Goal: Use online tool/utility: Utilize a website feature to perform a specific function

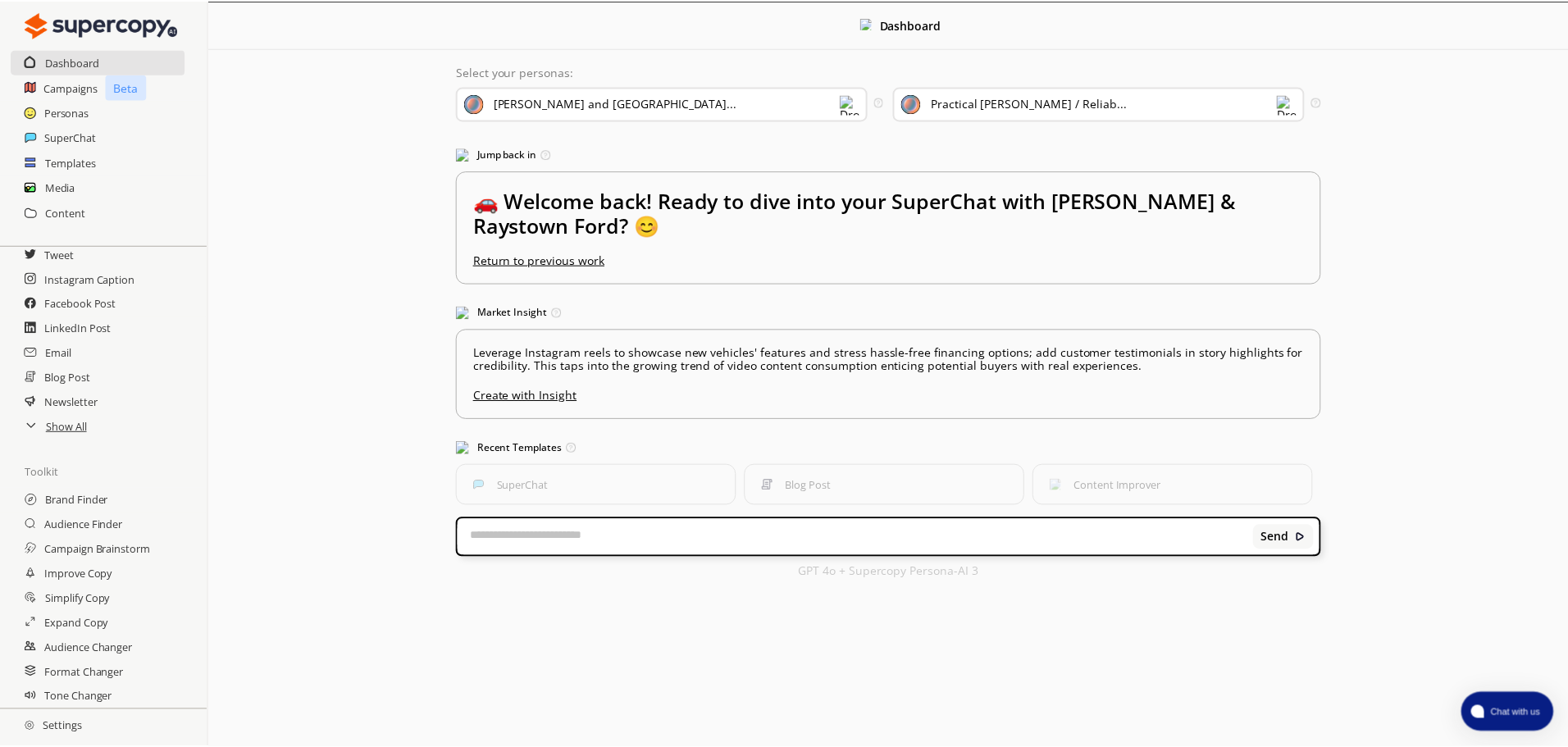
scroll to position [98, 0]
click at [73, 425] on h2 "Show All" at bounding box center [67, 425] width 43 height 24
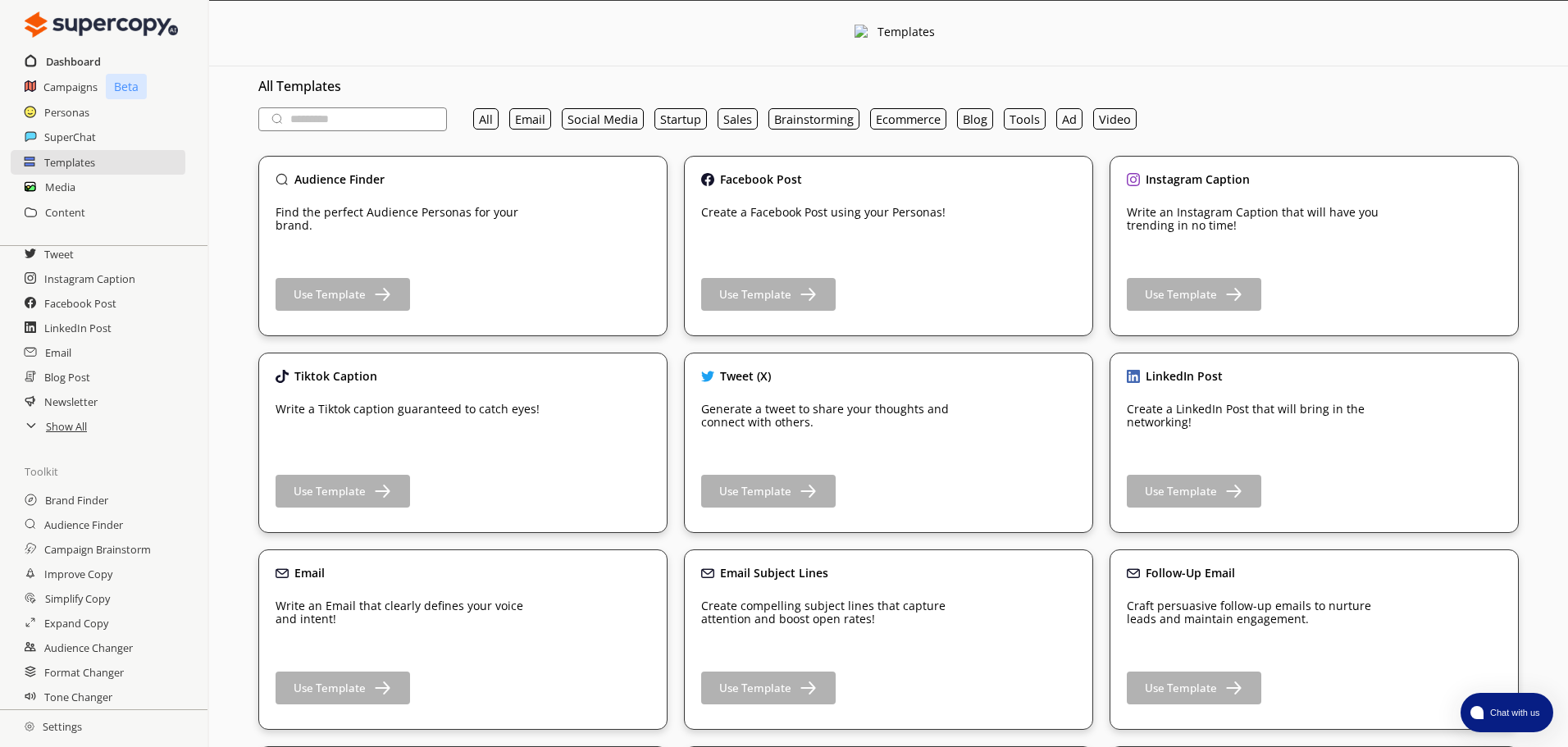
click at [76, 54] on h2 "Dashboard" at bounding box center [73, 61] width 55 height 24
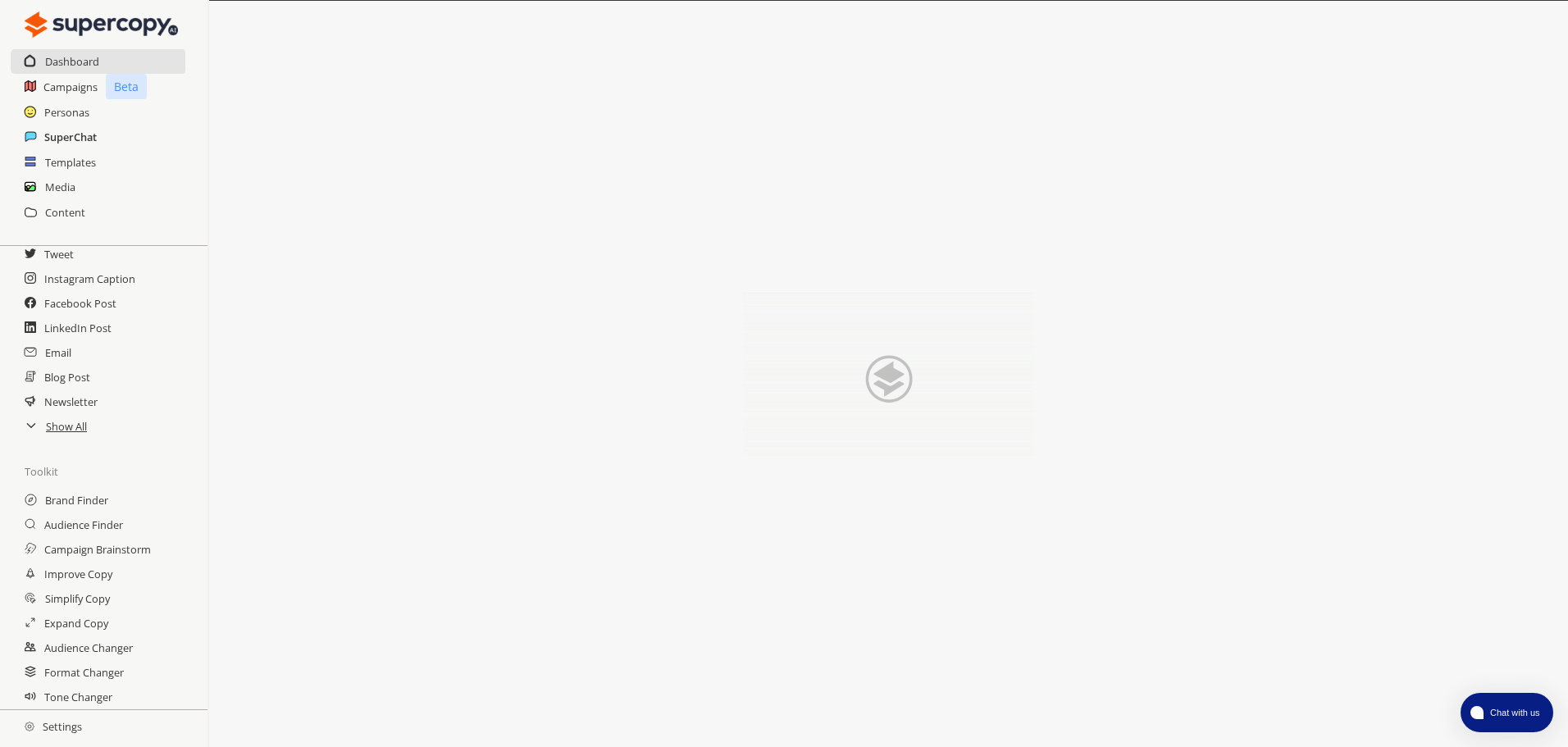
click at [88, 138] on h2 "SuperChat" at bounding box center [70, 136] width 53 height 24
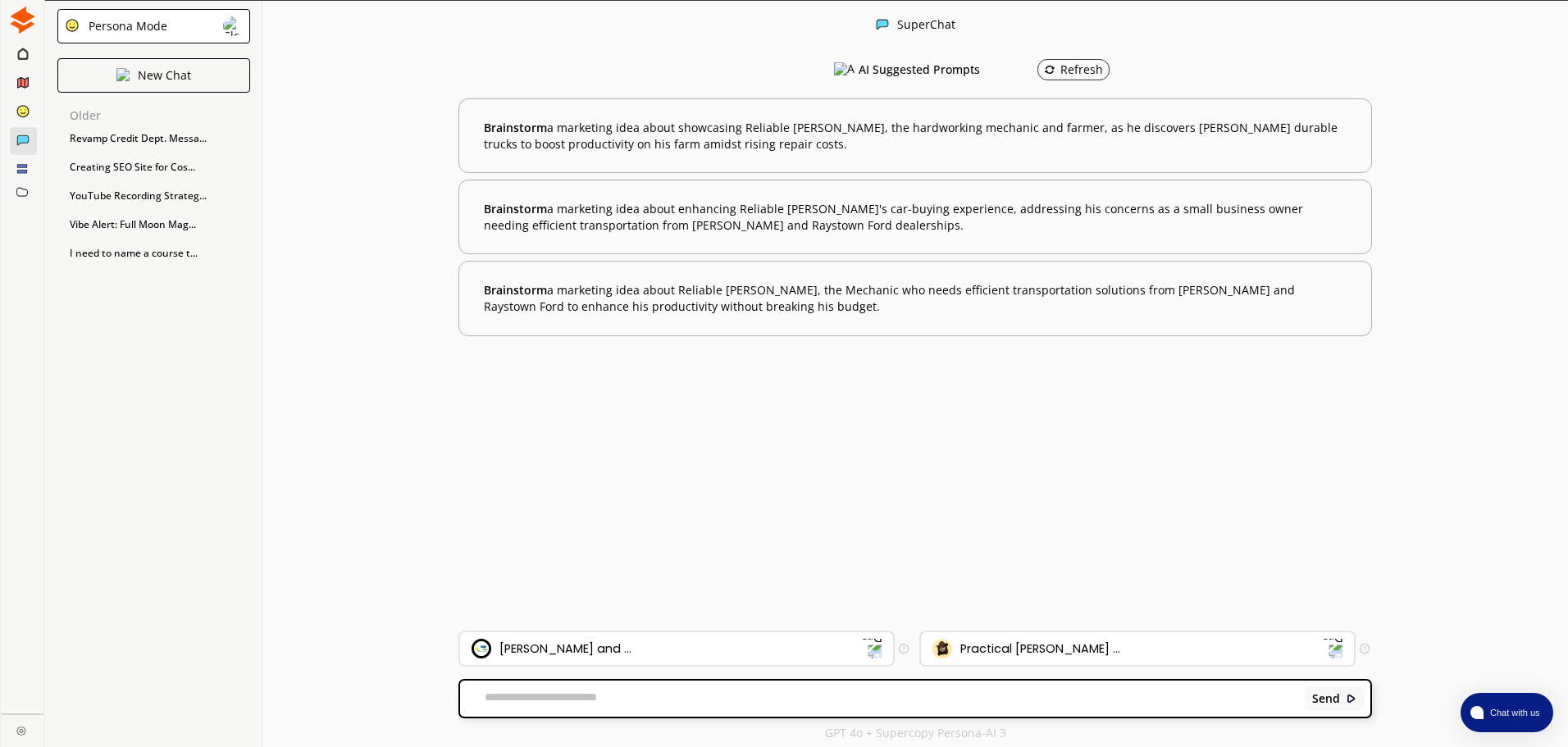
click at [598, 696] on textarea at bounding box center [880, 699] width 839 height 17
click at [757, 704] on textarea "**********" at bounding box center [880, 699] width 839 height 17
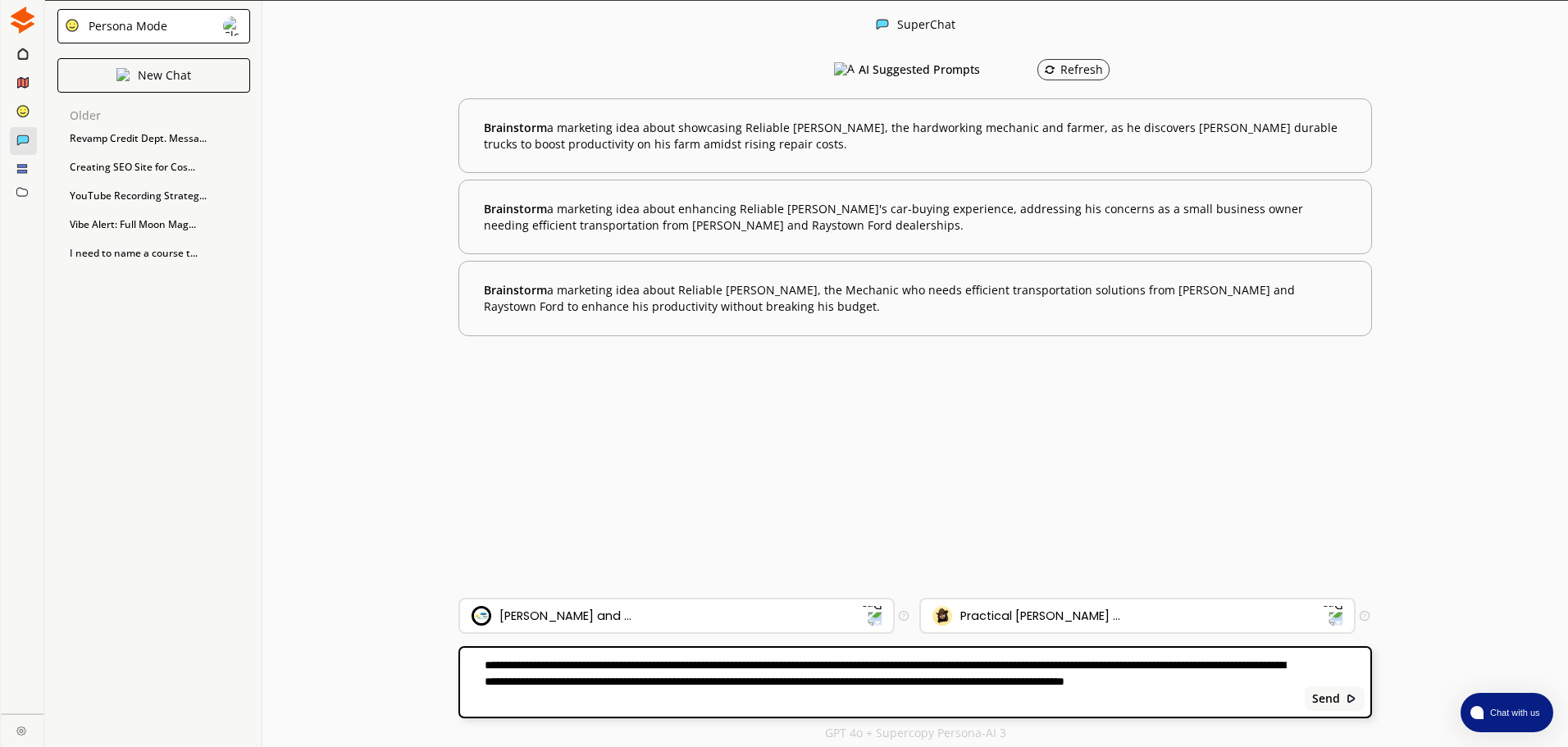
type textarea "**********"
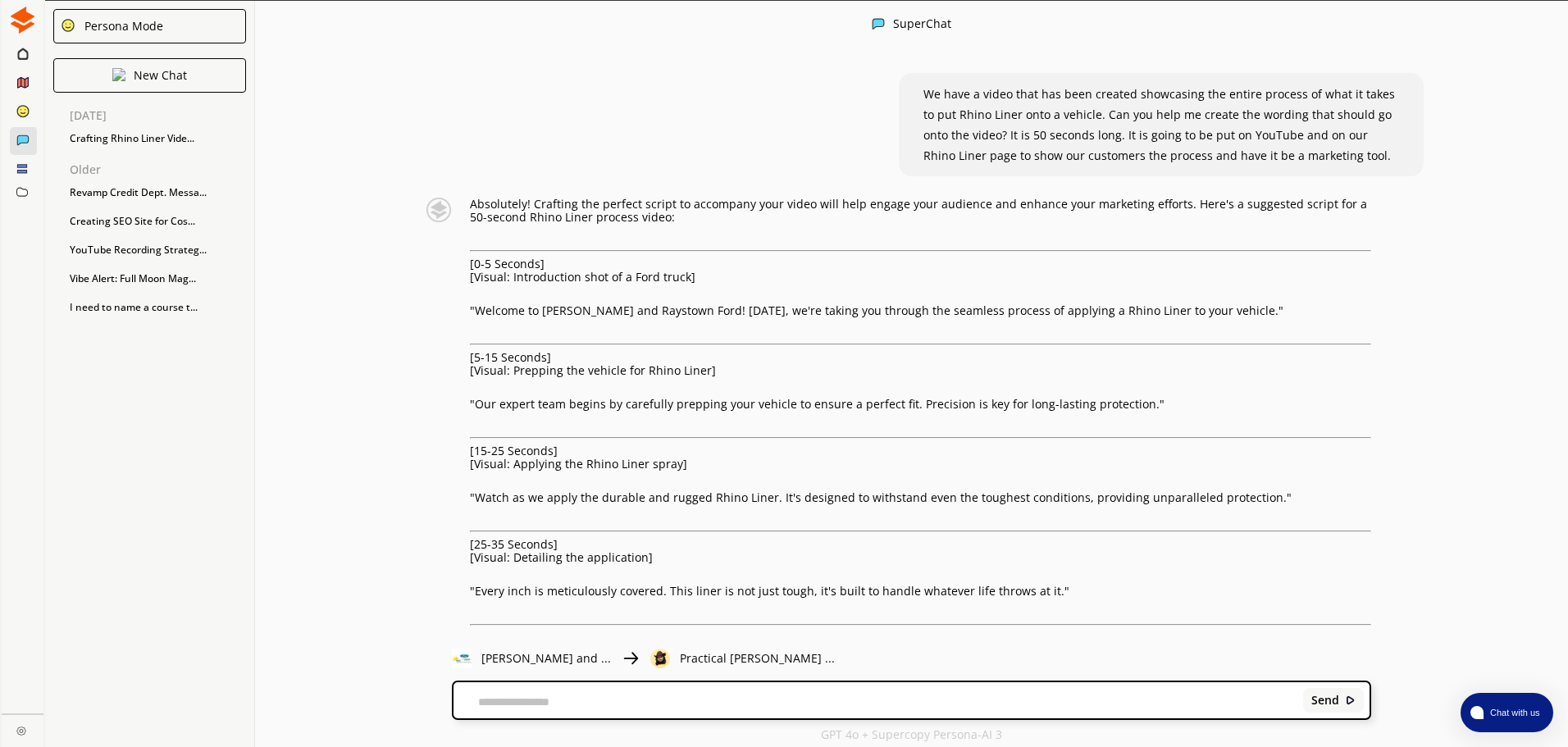
click at [358, 673] on div "SuperChat We have a video that has been created showcasing the entire process o…" at bounding box center [912, 374] width 1313 height 747
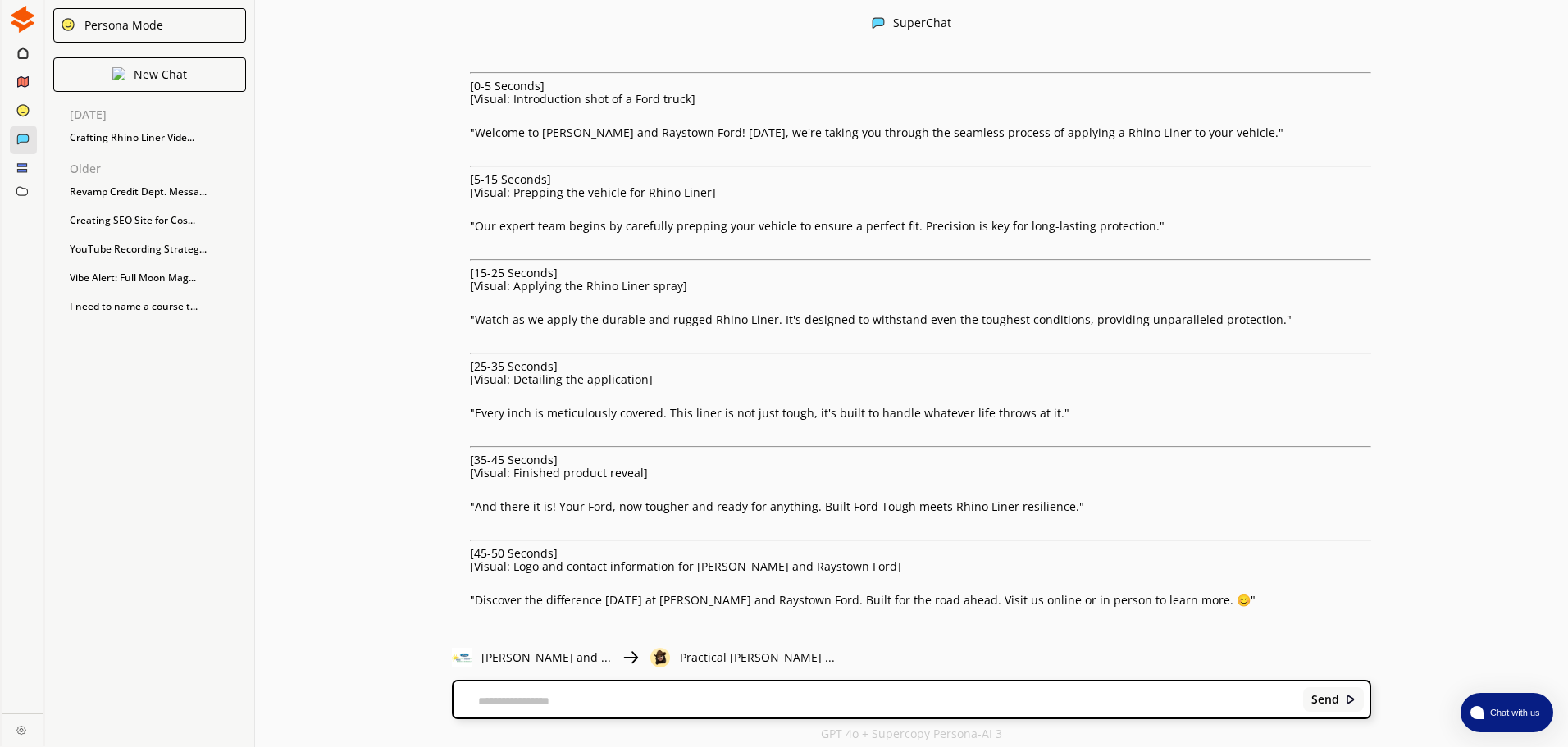
scroll to position [79, 0]
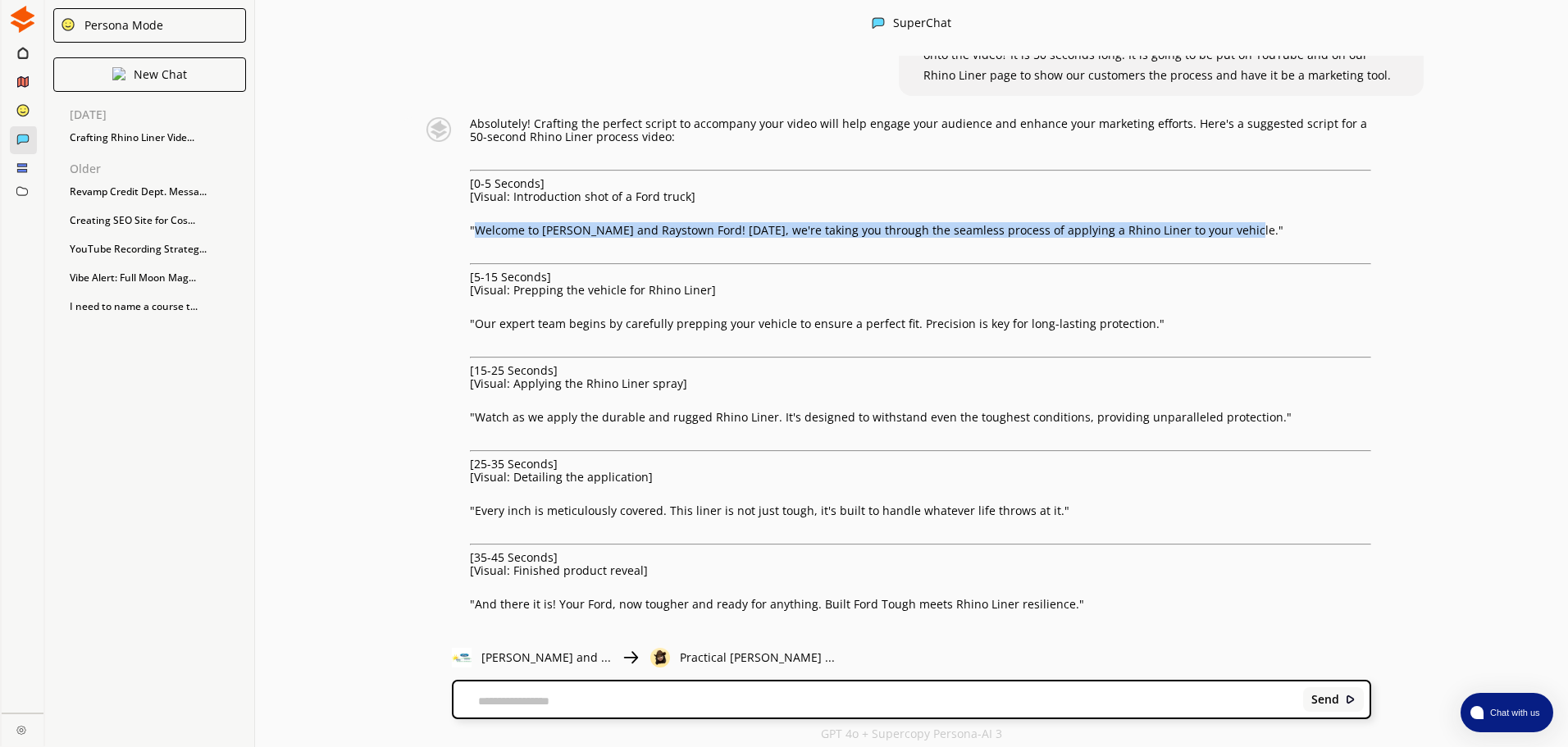
drag, startPoint x: 1226, startPoint y: 231, endPoint x: 475, endPoint y: 230, distance: 751.0
click at [475, 230] on p ""Welcome to [PERSON_NAME] and Raystown Ford! [DATE], we're taking you through t…" at bounding box center [920, 230] width 901 height 13
click at [486, 231] on p ""Welcome to [PERSON_NAME] and Raystown Ford! [DATE], we're taking you through t…" at bounding box center [920, 230] width 901 height 13
drag, startPoint x: 475, startPoint y: 232, endPoint x: 1227, endPoint y: 227, distance: 752.0
click at [1227, 227] on p ""Welcome to [PERSON_NAME] and Raystown Ford! [DATE], we're taking you through t…" at bounding box center [920, 230] width 901 height 13
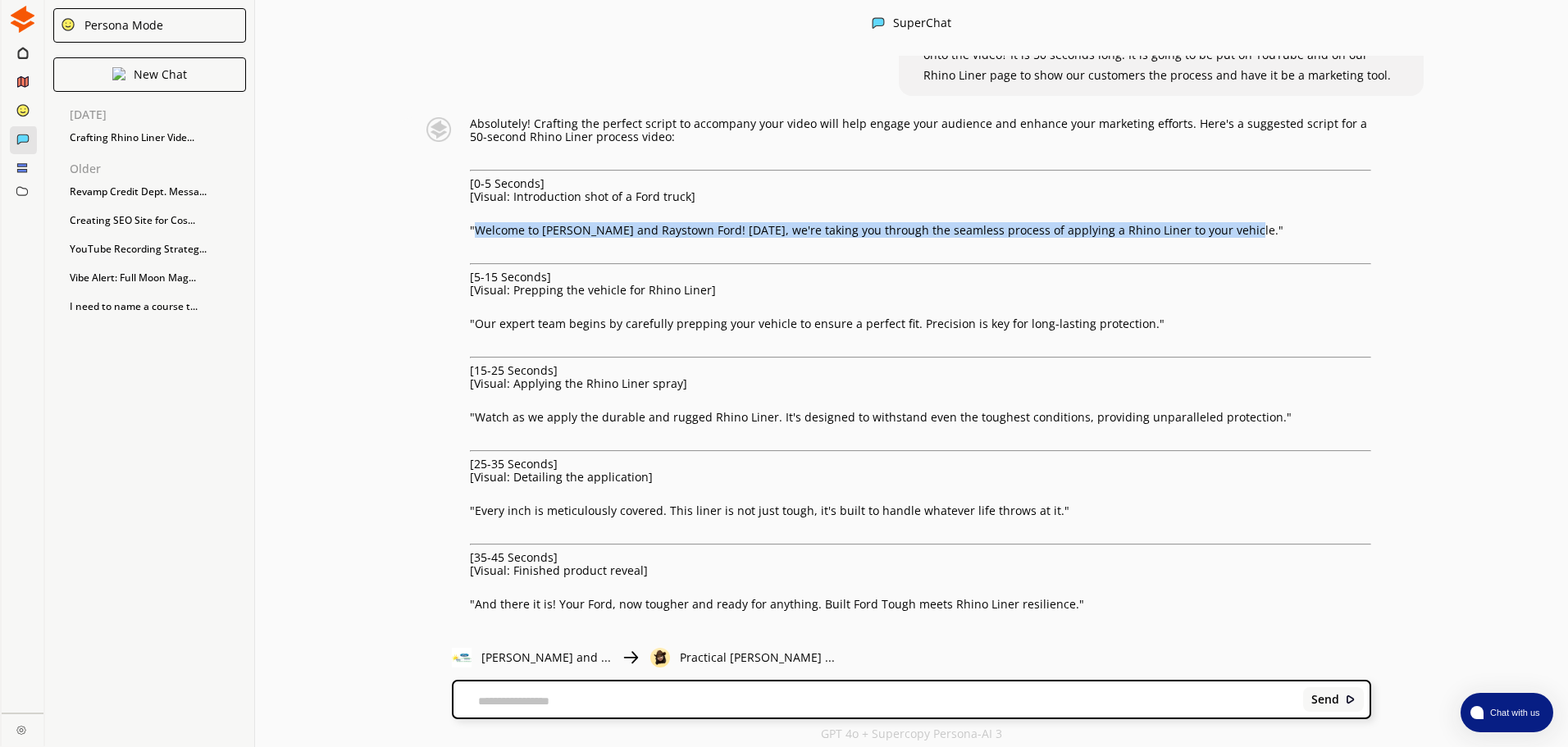
copy p "Welcome to [PERSON_NAME] and Raystown Ford! [DATE], we're taking you through th…"
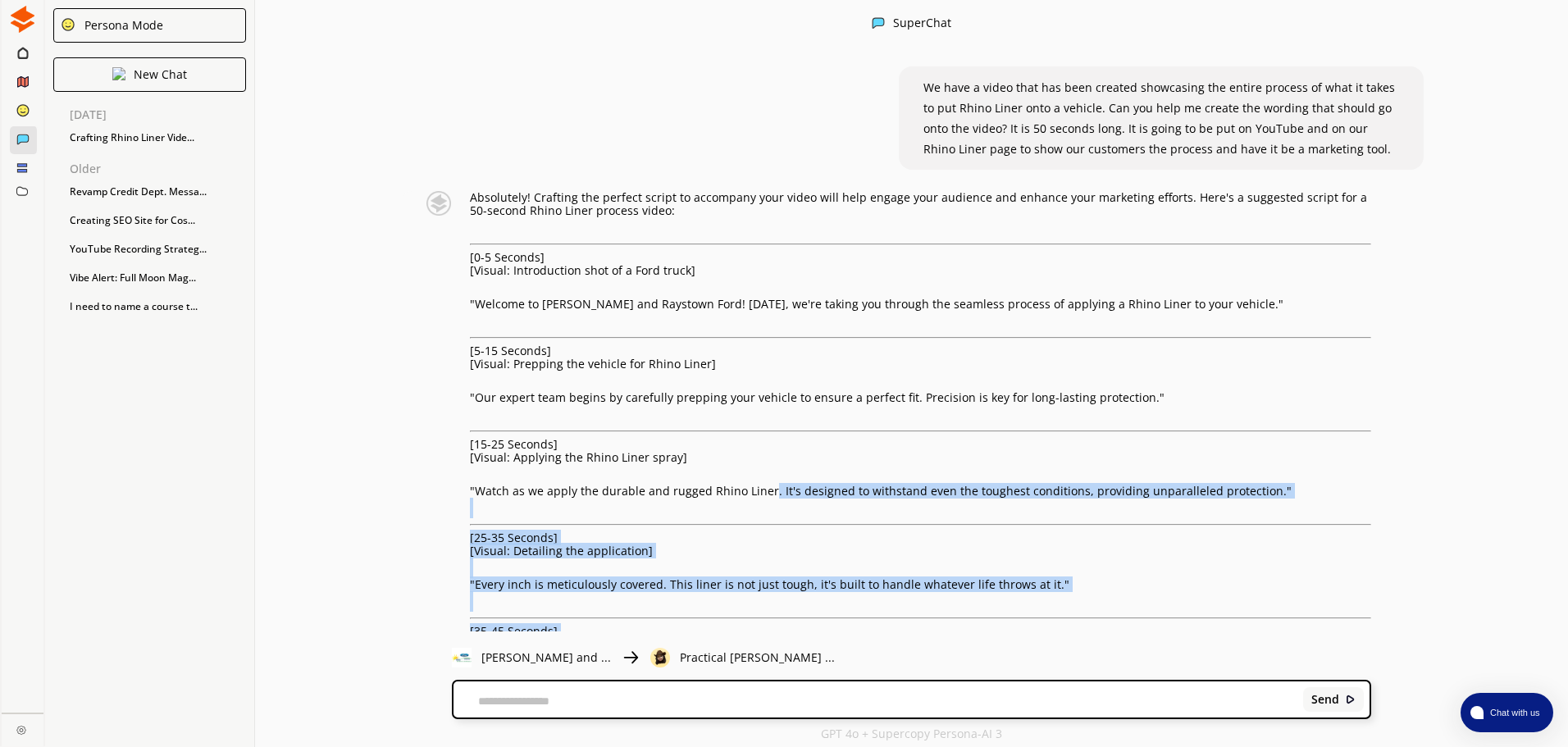
scroll to position [0, 0]
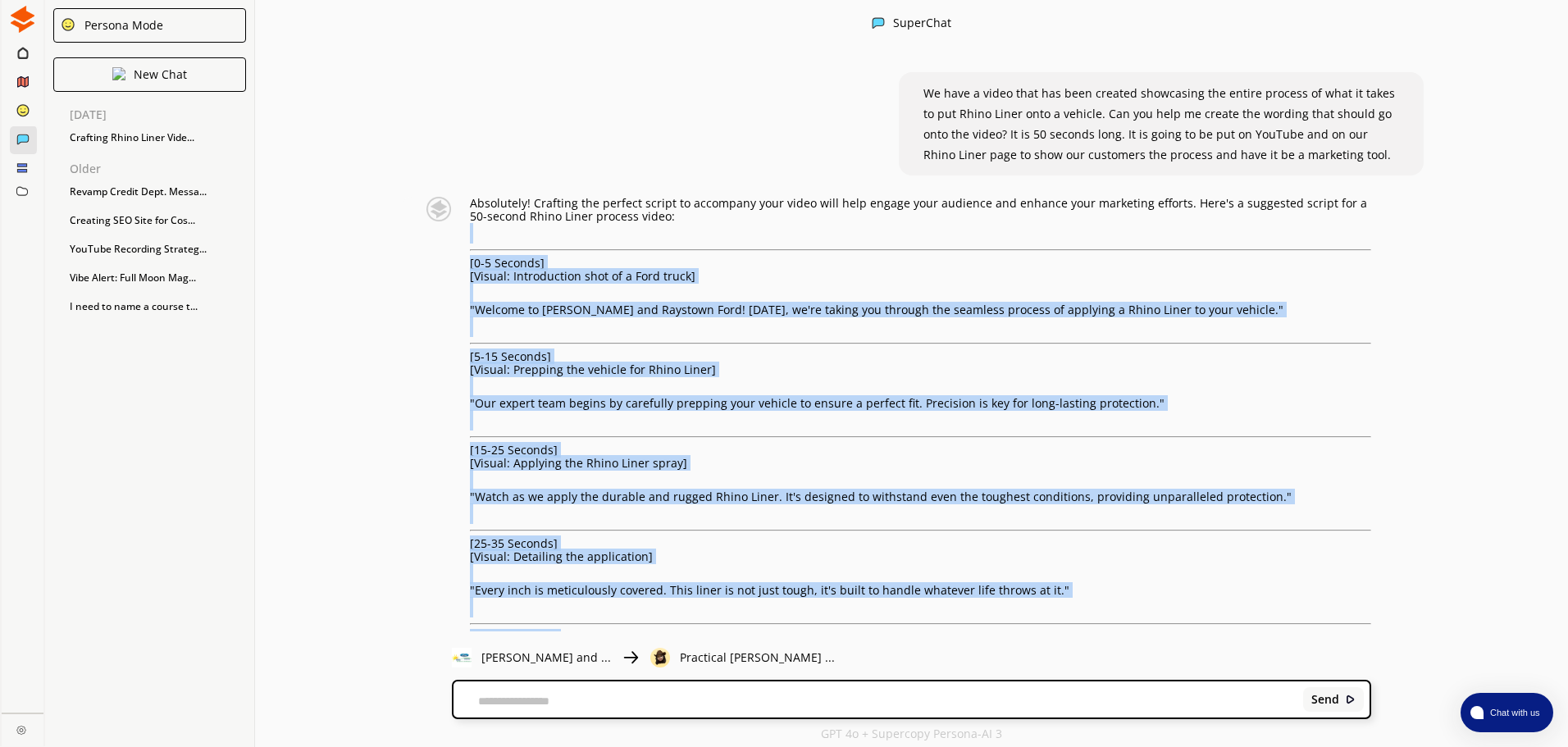
drag, startPoint x: 1264, startPoint y: 539, endPoint x: 457, endPoint y: 249, distance: 857.5
click at [457, 249] on div "Absolutely! Crafting the perfect script to accompany your video will help engag…" at bounding box center [892, 520] width 955 height 647
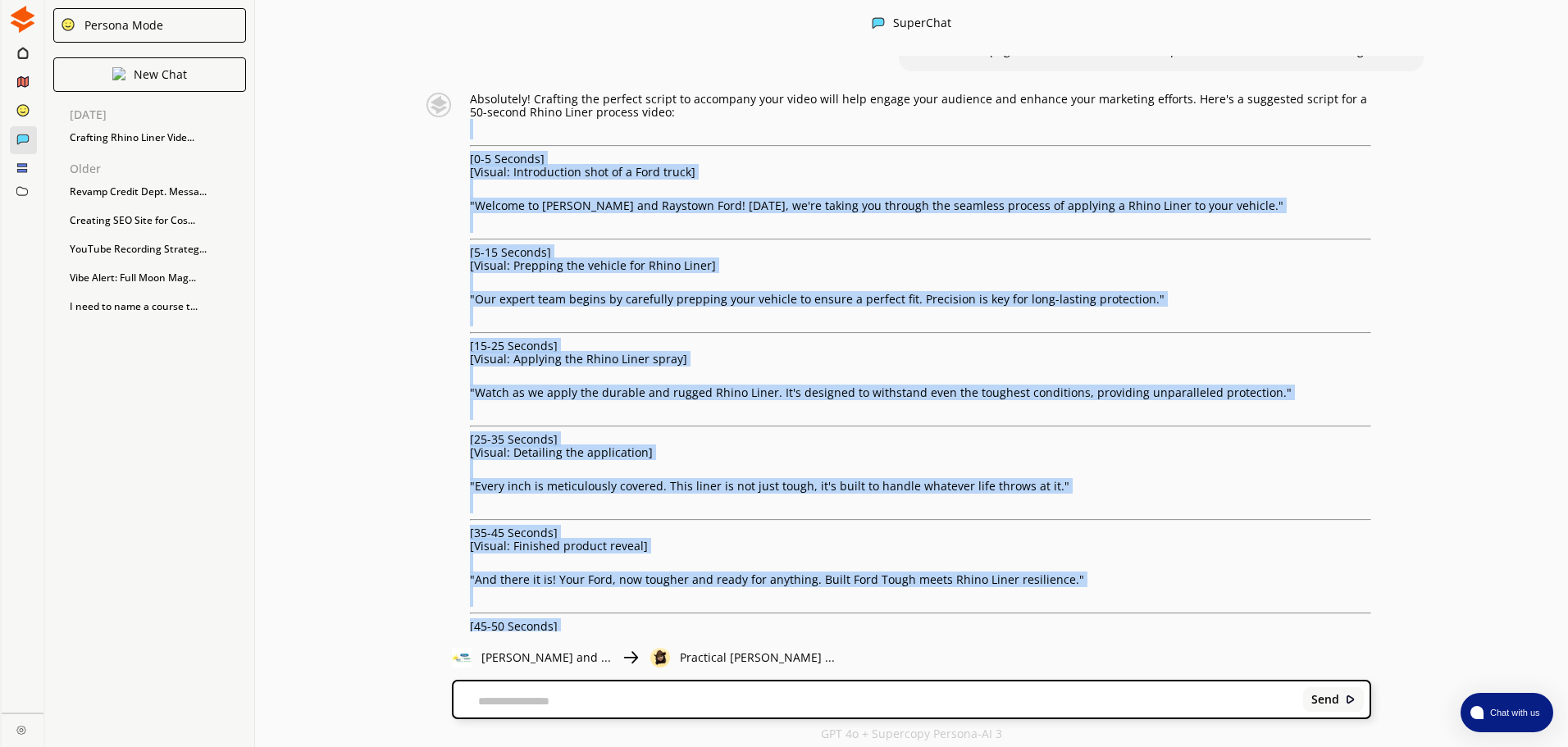
scroll to position [243, 0]
